Goal: Check status: Check status

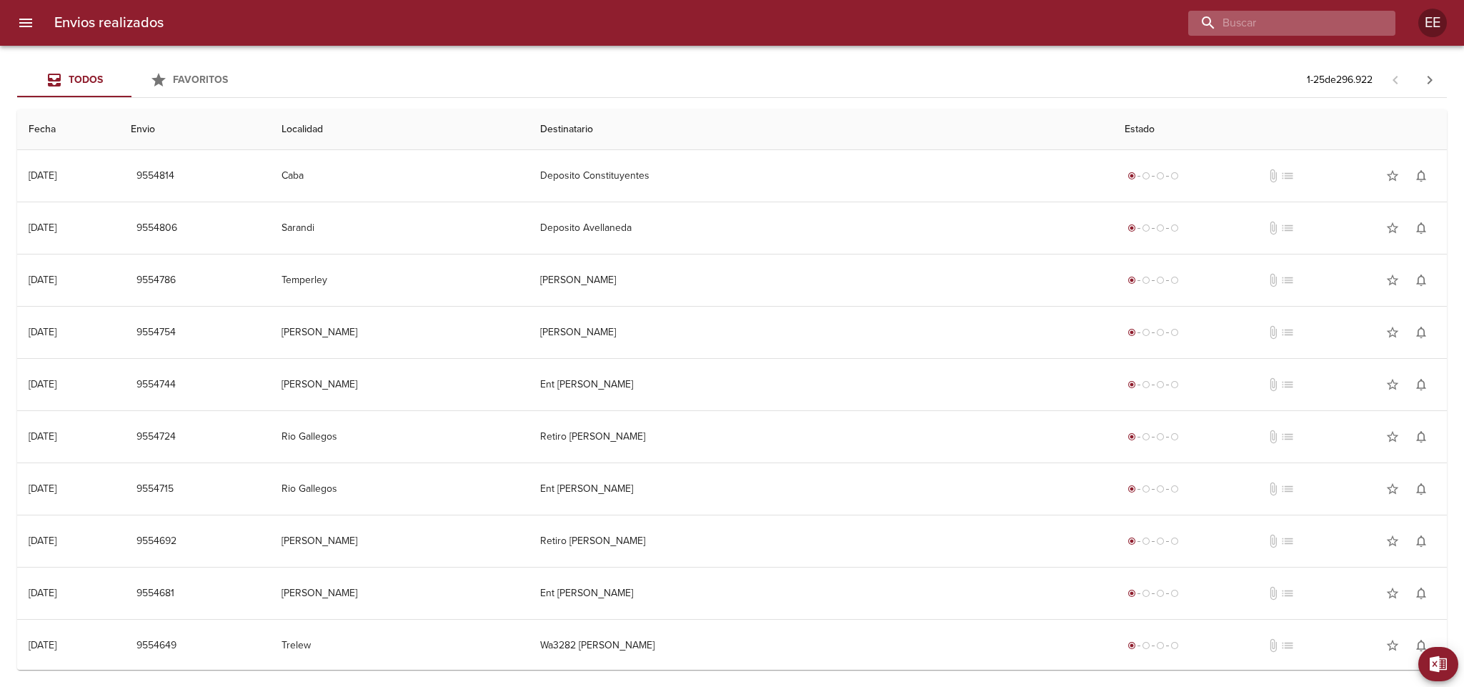
click at [1284, 28] on input "buscar" at bounding box center [1279, 23] width 183 height 25
paste input "[PERSON_NAME]"
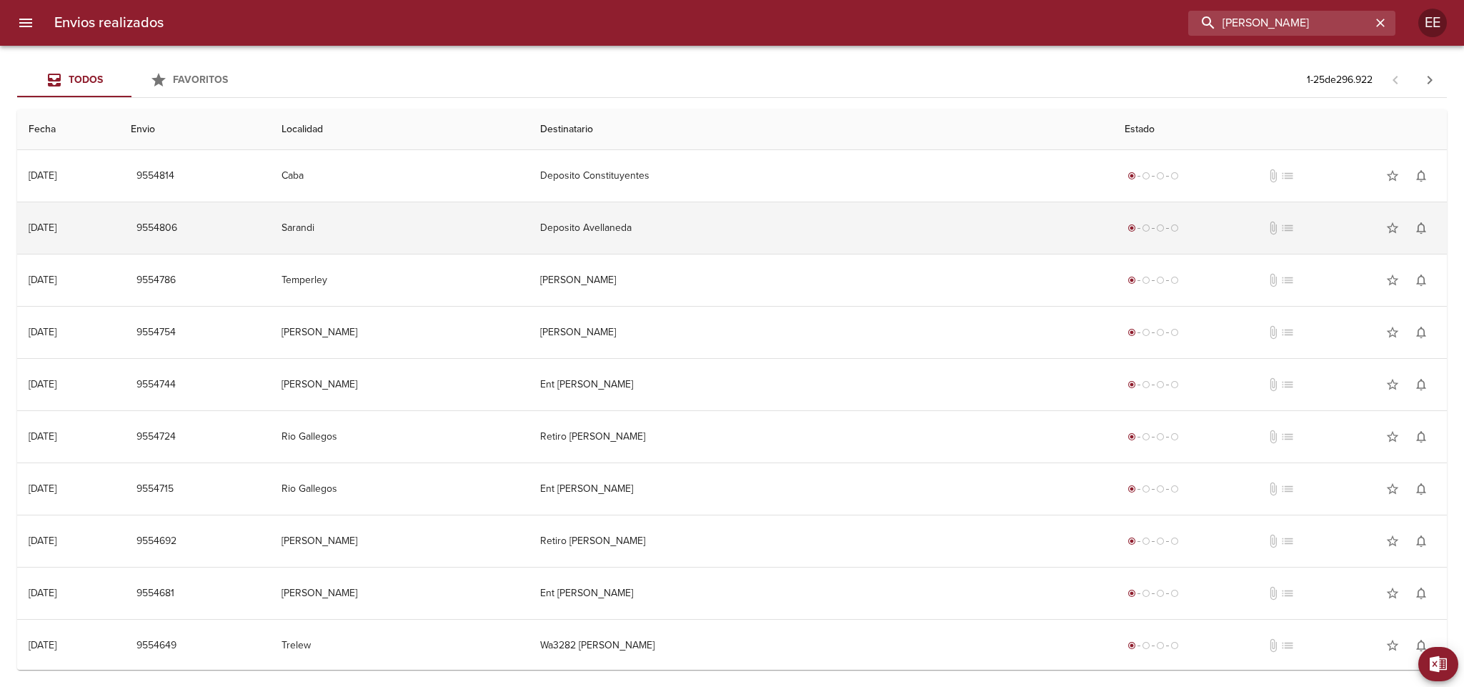
type input "[PERSON_NAME]"
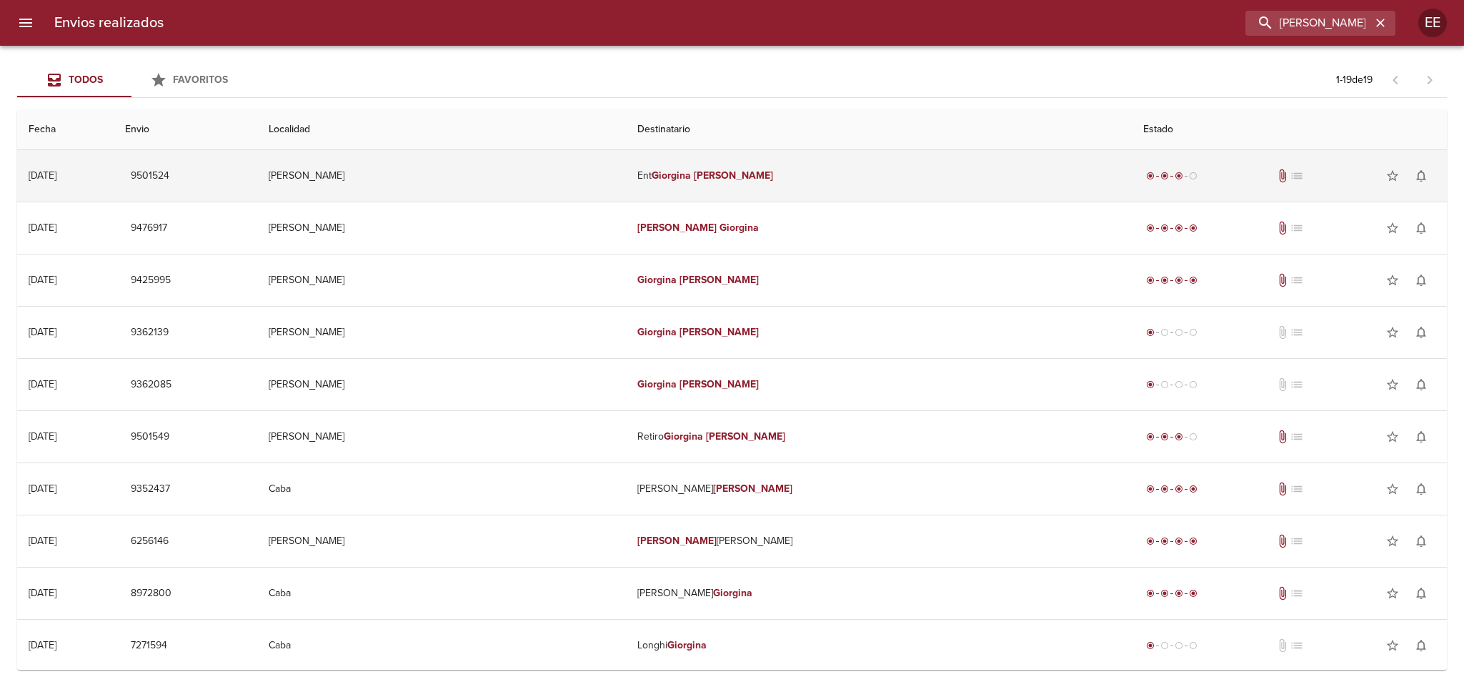
click at [557, 172] on td "[PERSON_NAME]" at bounding box center [441, 175] width 369 height 51
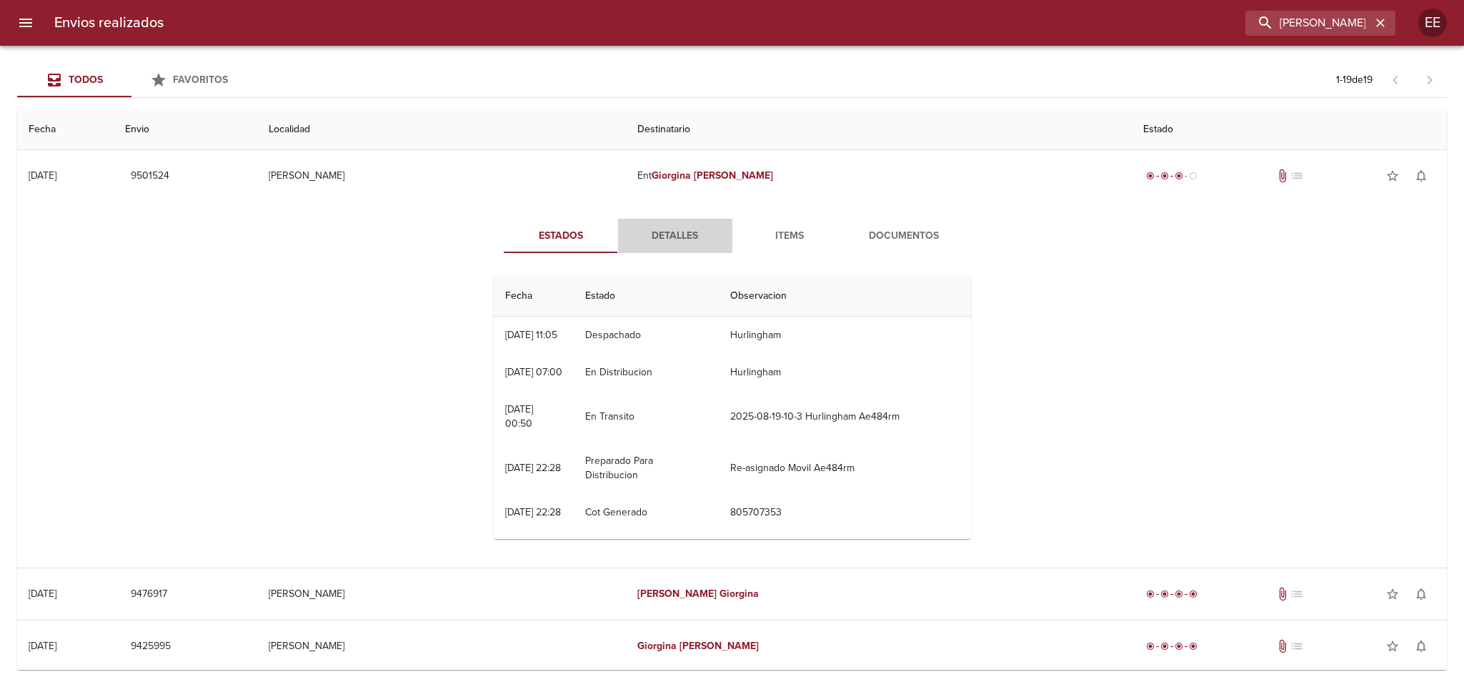
click at [675, 247] on button "Detalles" at bounding box center [675, 236] width 114 height 34
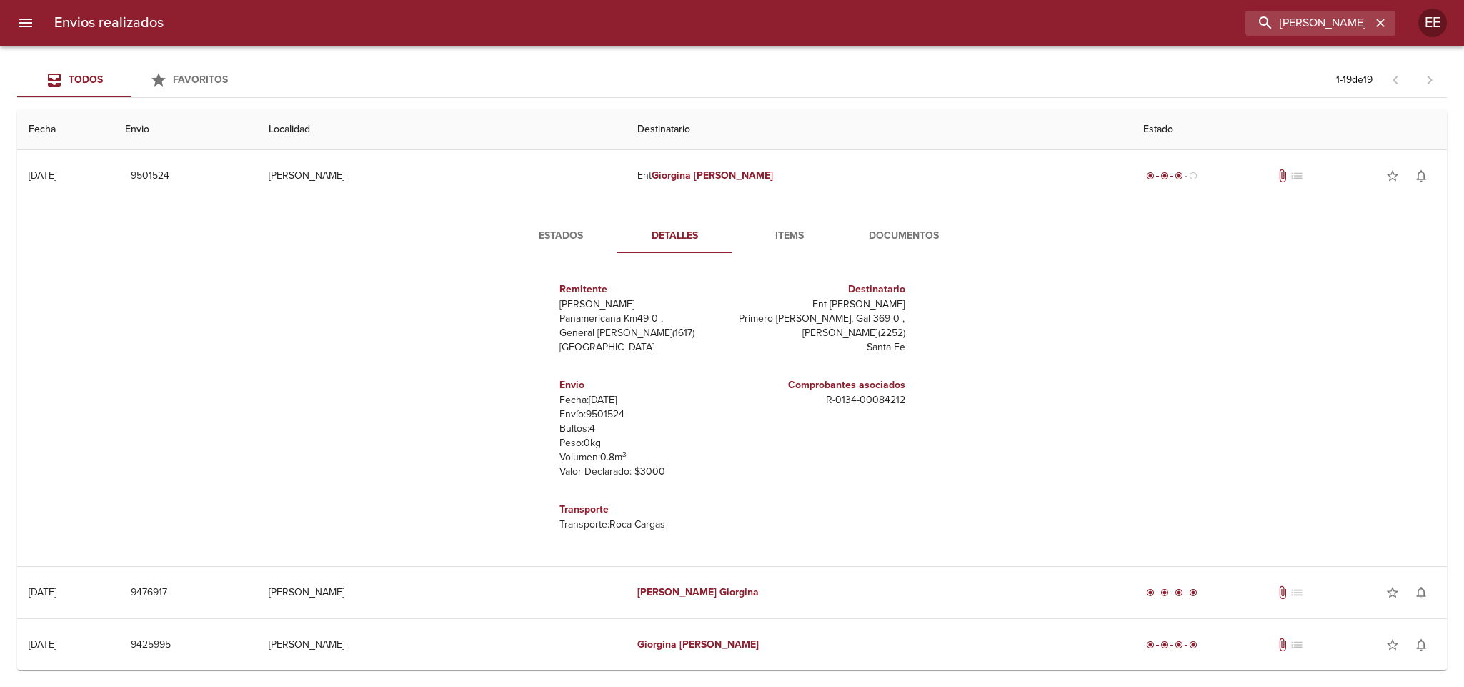
click at [804, 237] on span "Items" at bounding box center [789, 236] width 97 height 18
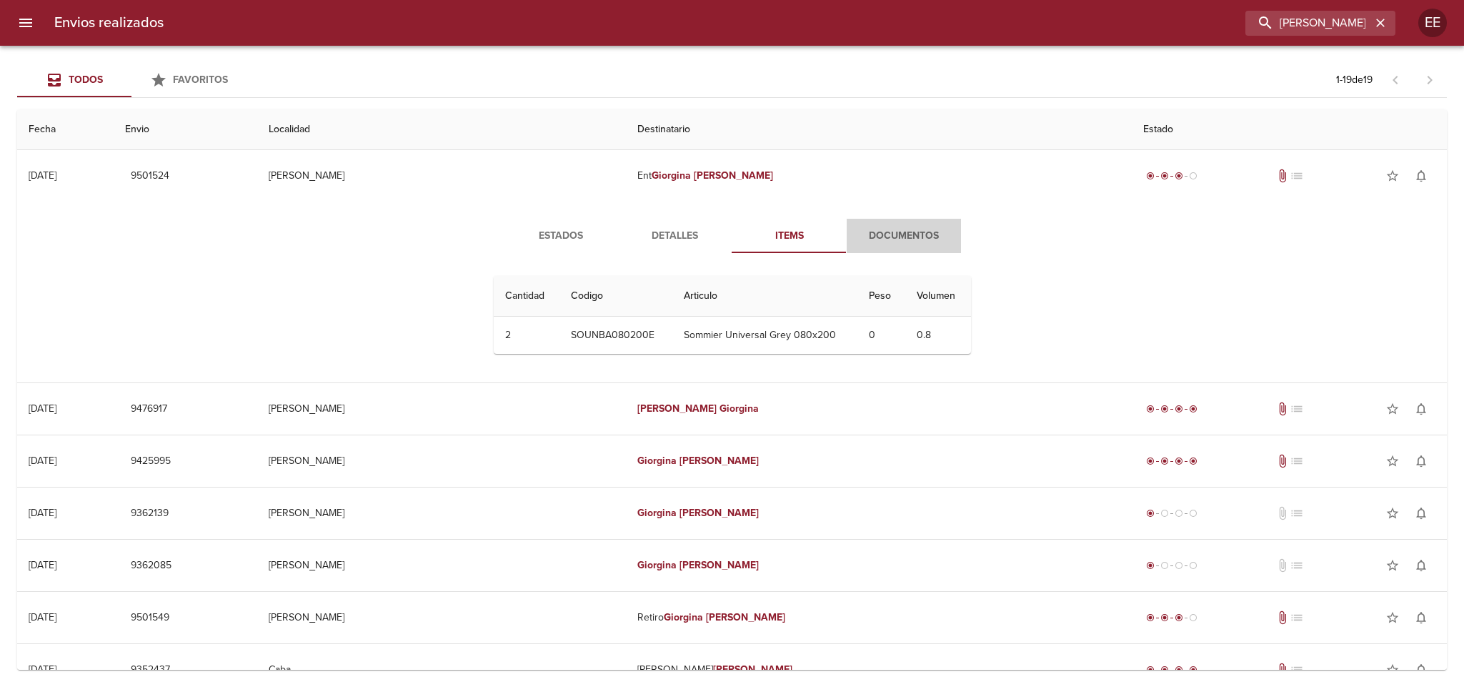
click at [908, 232] on span "Documentos" at bounding box center [903, 236] width 97 height 18
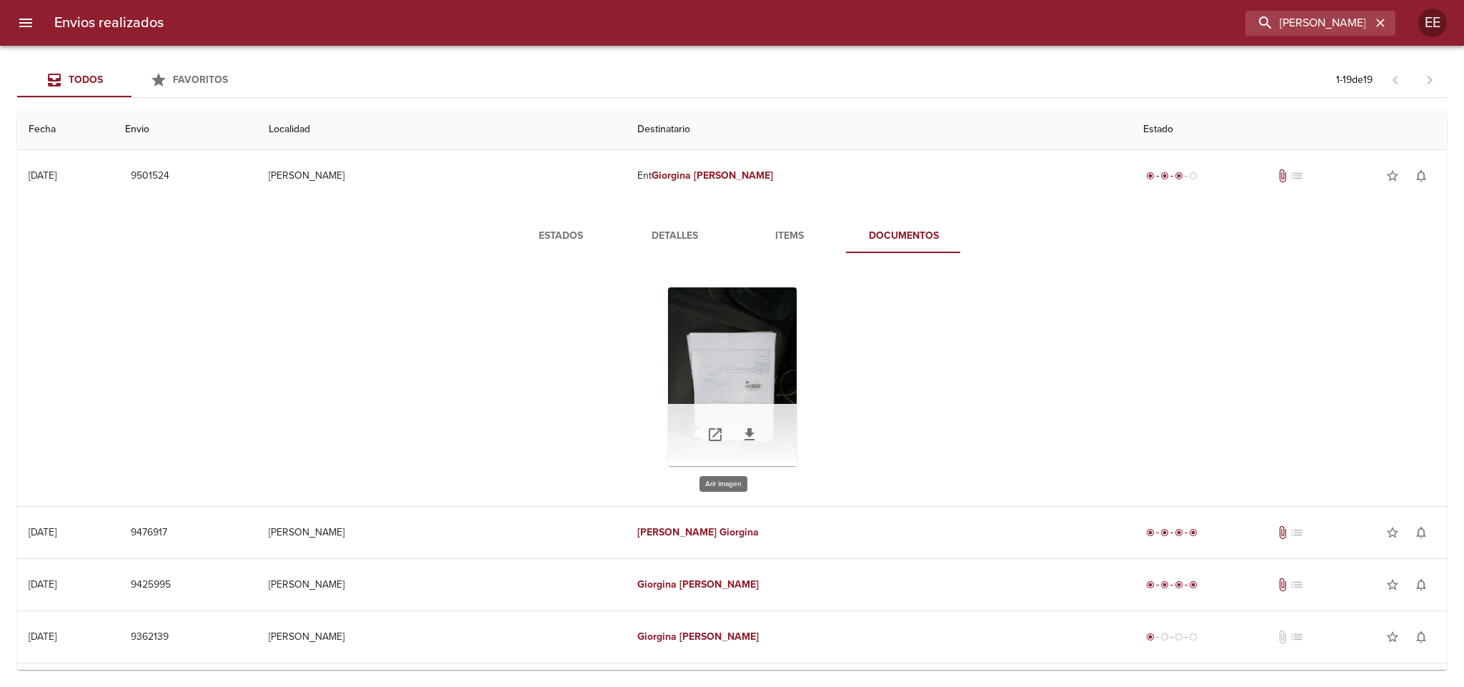
click at [753, 339] on div "Tabla de envíos del cliente" at bounding box center [732, 376] width 129 height 179
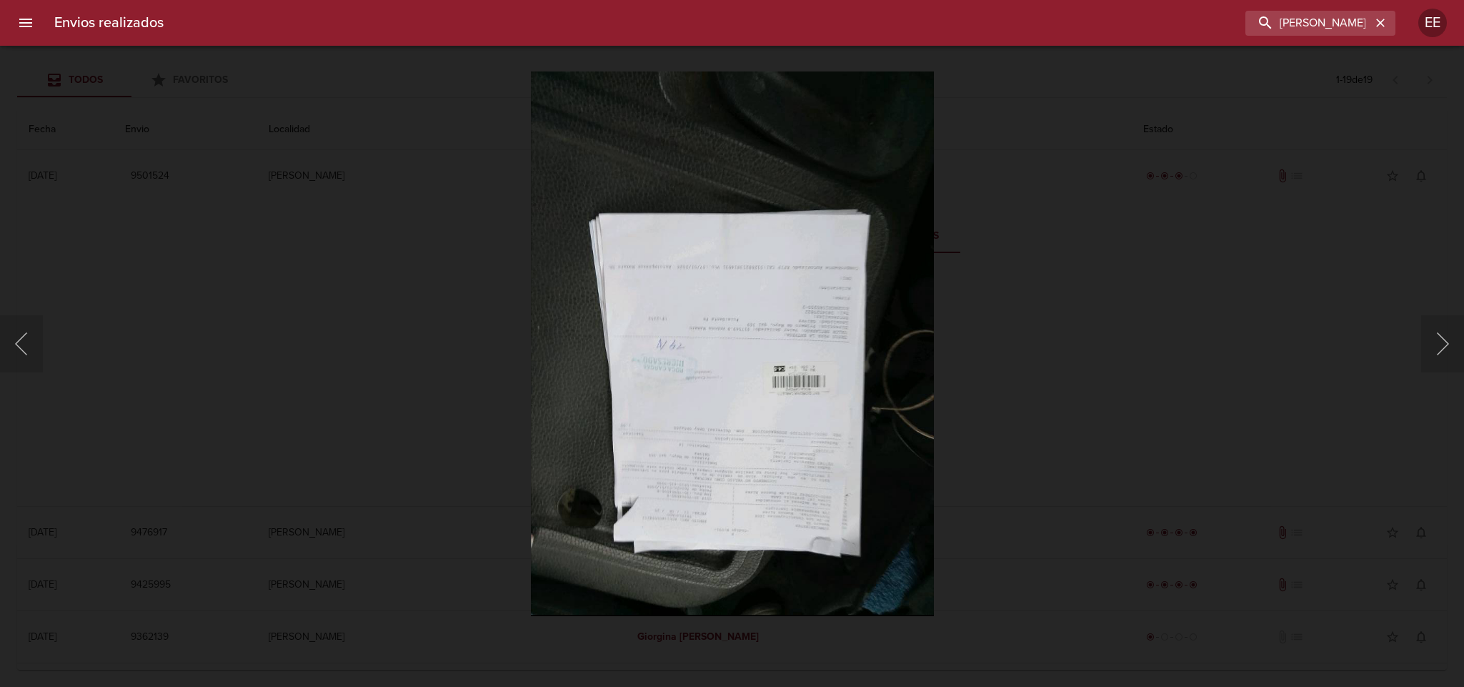
click at [1139, 312] on div "Lightbox" at bounding box center [732, 343] width 1464 height 687
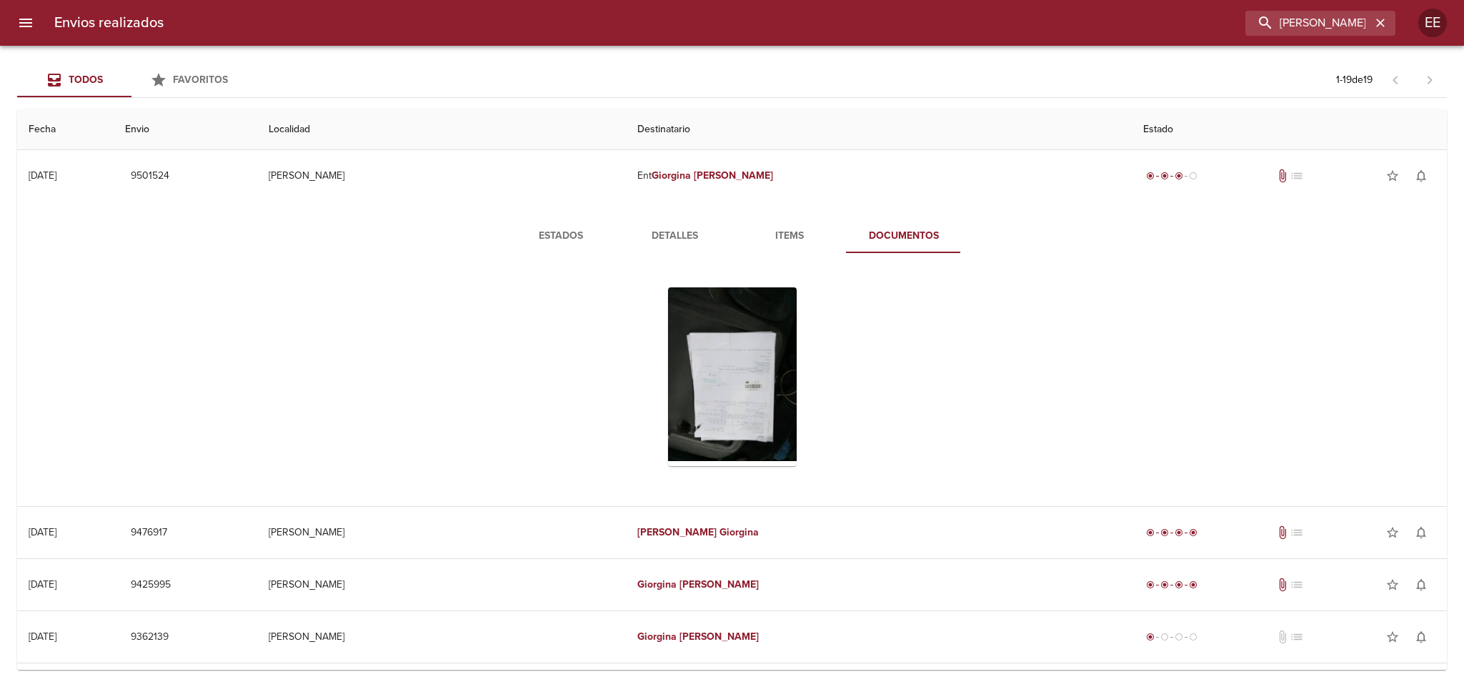
click at [572, 226] on button "Estados" at bounding box center [561, 236] width 114 height 34
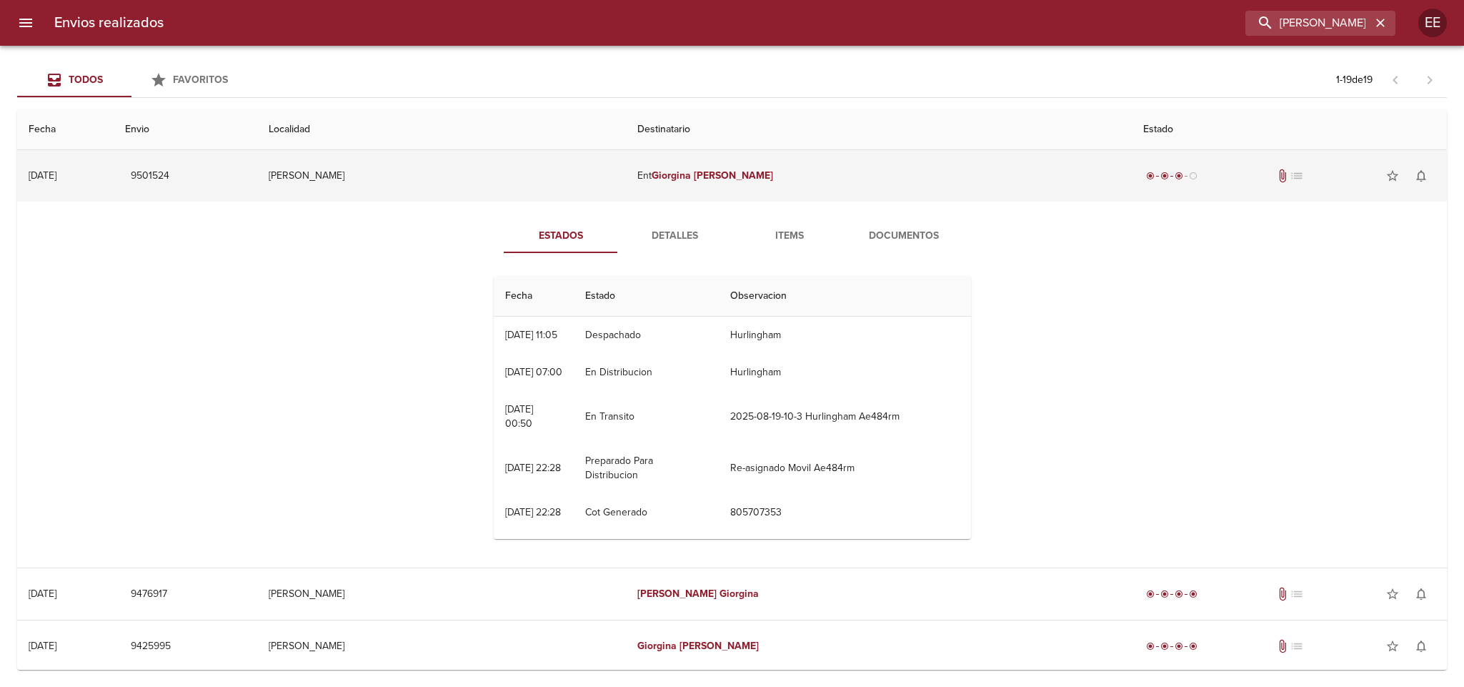
click at [552, 183] on td "[PERSON_NAME]" at bounding box center [441, 175] width 369 height 51
